Goal: Transaction & Acquisition: Book appointment/travel/reservation

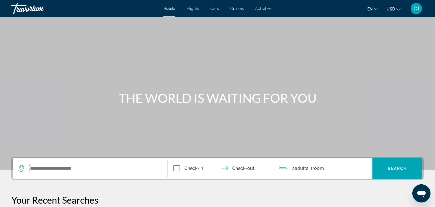
click at [63, 170] on input "Search widget" at bounding box center [93, 168] width 129 height 8
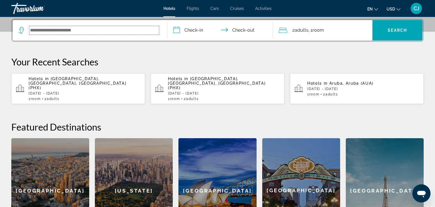
scroll to position [138, 0]
type input "*"
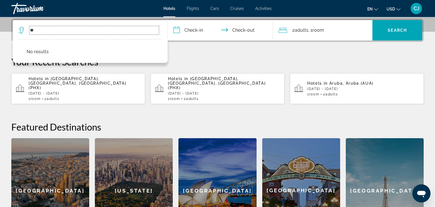
type input "*"
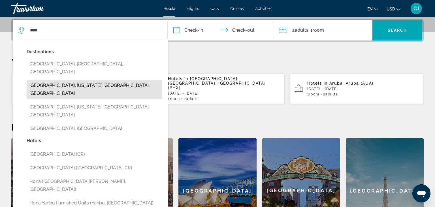
click at [91, 80] on button "[GEOGRAPHIC_DATA], [US_STATE], [GEOGRAPHIC_DATA], [GEOGRAPHIC_DATA]" at bounding box center [94, 89] width 135 height 19
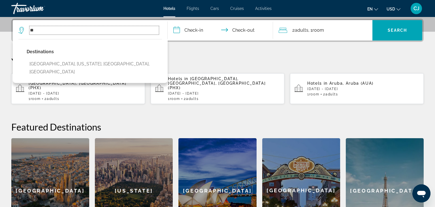
type input "*"
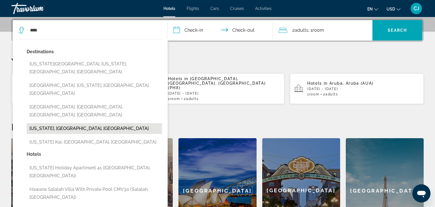
click at [57, 123] on button "[US_STATE], [GEOGRAPHIC_DATA], [GEOGRAPHIC_DATA]" at bounding box center [94, 128] width 135 height 11
type input "**********"
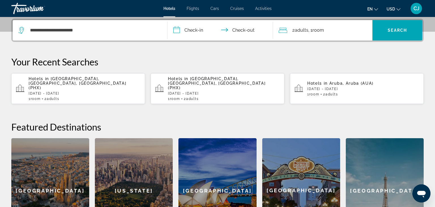
click at [191, 31] on input "**********" at bounding box center [222, 31] width 108 height 22
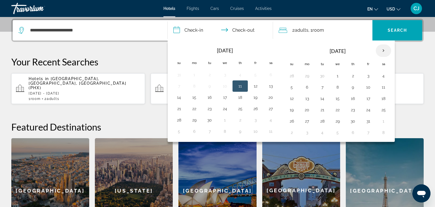
click at [382, 51] on th "Next month" at bounding box center [383, 50] width 15 height 12
click at [319, 98] on button "11" at bounding box center [322, 99] width 9 height 8
click at [335, 97] on button "12" at bounding box center [337, 99] width 9 height 8
type input "**********"
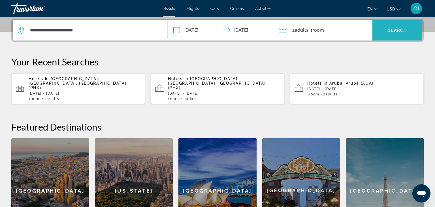
click at [389, 33] on span "Search widget" at bounding box center [397, 31] width 50 height 14
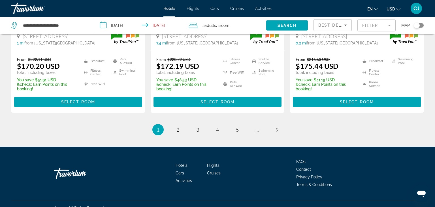
scroll to position [818, 0]
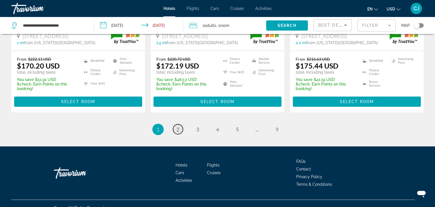
click at [177, 126] on span "2" at bounding box center [177, 129] width 3 height 6
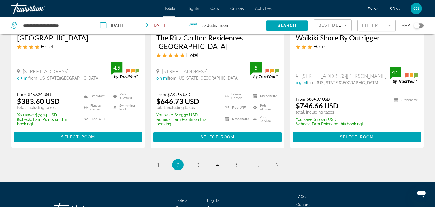
scroll to position [778, 0]
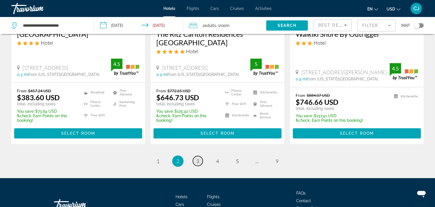
click at [198, 158] on span "3" at bounding box center [197, 161] width 3 height 6
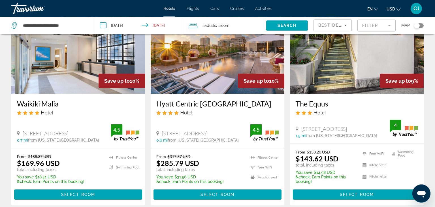
scroll to position [748, 0]
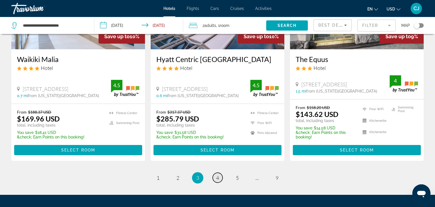
click at [217, 175] on span "4" at bounding box center [217, 178] width 3 height 6
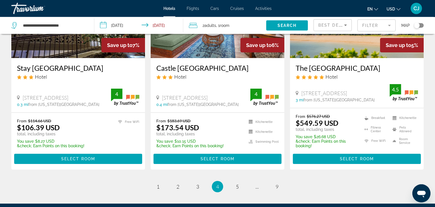
scroll to position [748, 0]
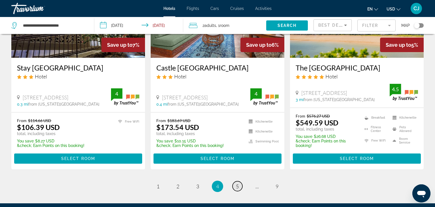
click at [239, 183] on span "5" at bounding box center [237, 186] width 3 height 6
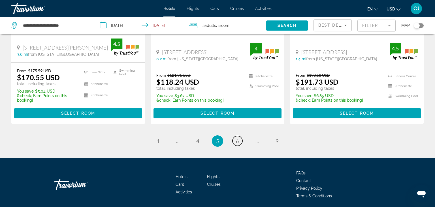
scroll to position [805, 0]
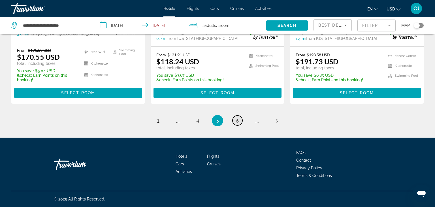
click at [236, 121] on span "6" at bounding box center [237, 121] width 3 height 6
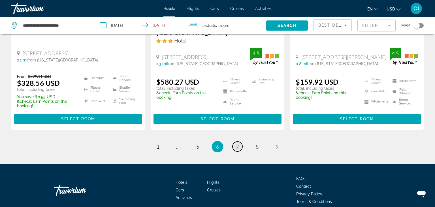
scroll to position [797, 0]
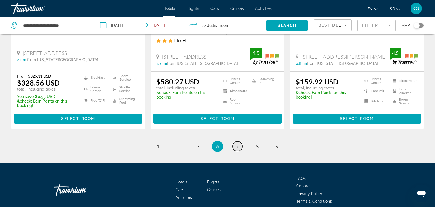
click at [236, 143] on span "7" at bounding box center [237, 146] width 3 height 6
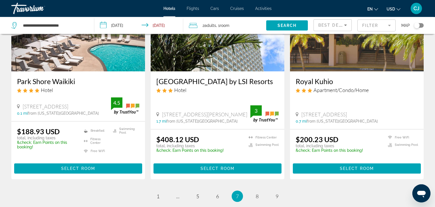
scroll to position [748, 0]
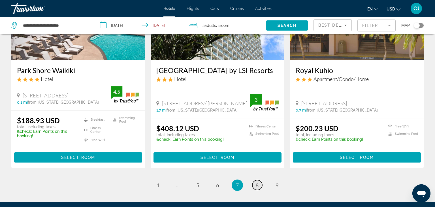
click at [258, 182] on span "8" at bounding box center [257, 185] width 3 height 6
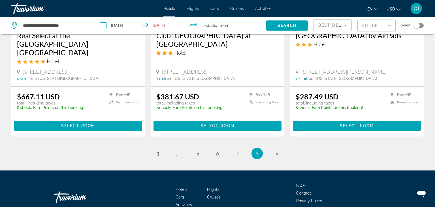
scroll to position [778, 0]
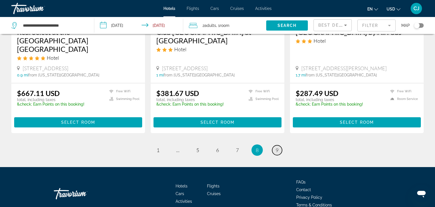
click at [276, 147] on span "9" at bounding box center [277, 150] width 3 height 6
